Goal: Task Accomplishment & Management: Manage account settings

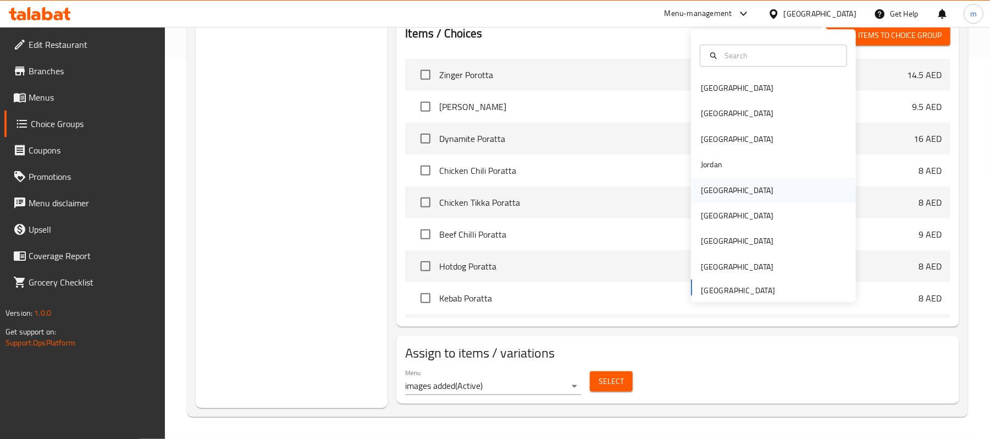
click at [706, 190] on div "[GEOGRAPHIC_DATA]" at bounding box center [737, 190] width 73 height 12
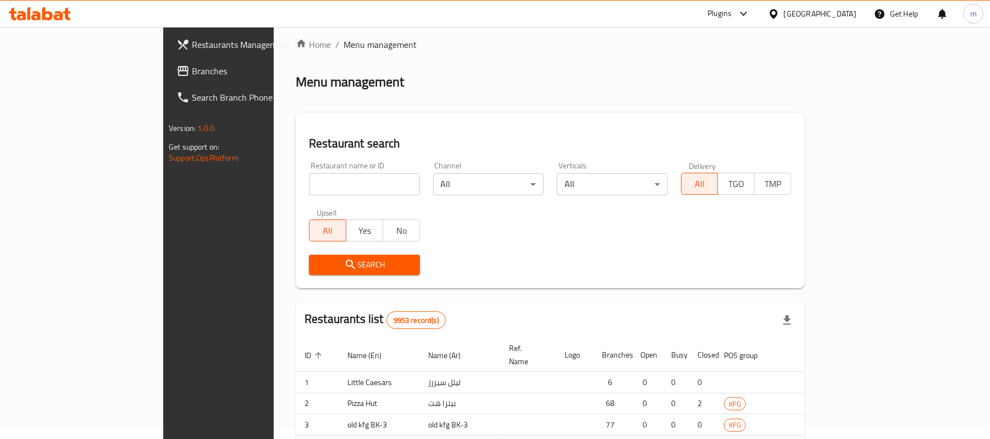
scroll to position [381, 0]
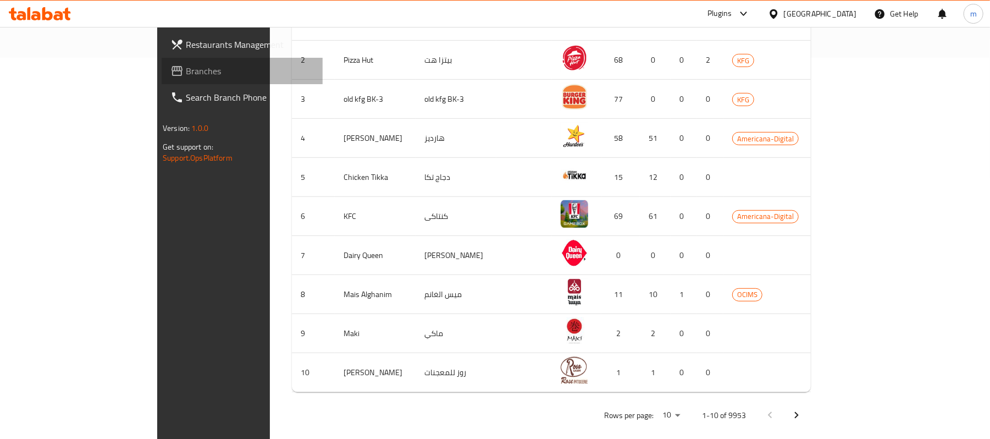
click at [186, 69] on span "Branches" at bounding box center [250, 70] width 128 height 13
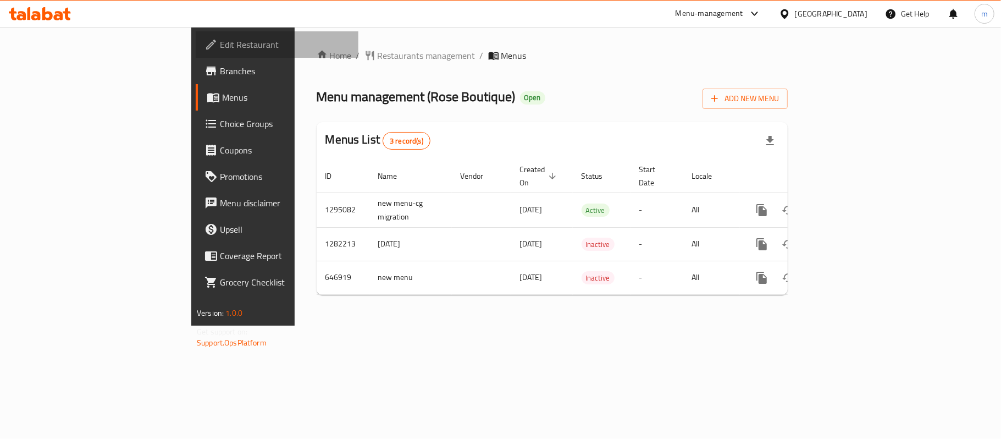
click at [220, 49] on span "Edit Restaurant" at bounding box center [285, 44] width 130 height 13
